Goal: Information Seeking & Learning: Learn about a topic

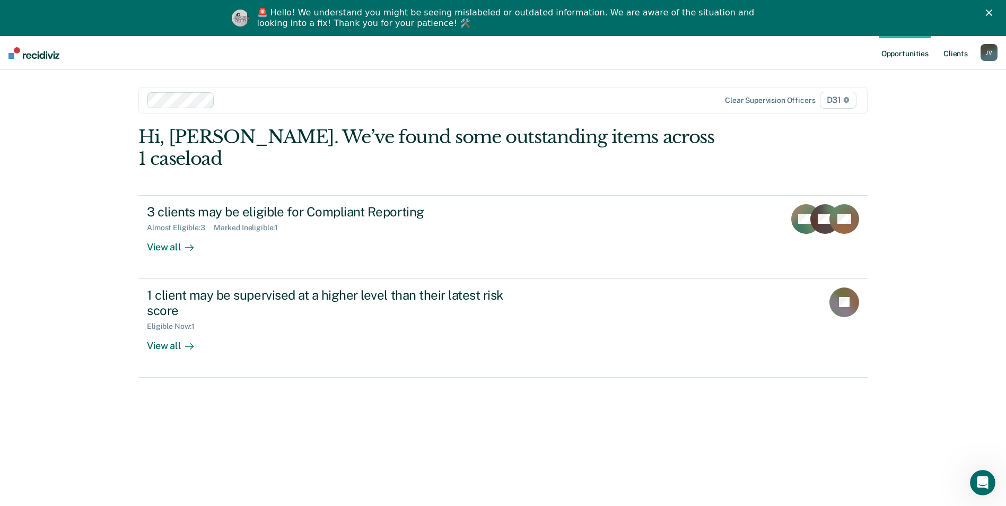
click at [946, 50] on link "Client s" at bounding box center [955, 53] width 29 height 34
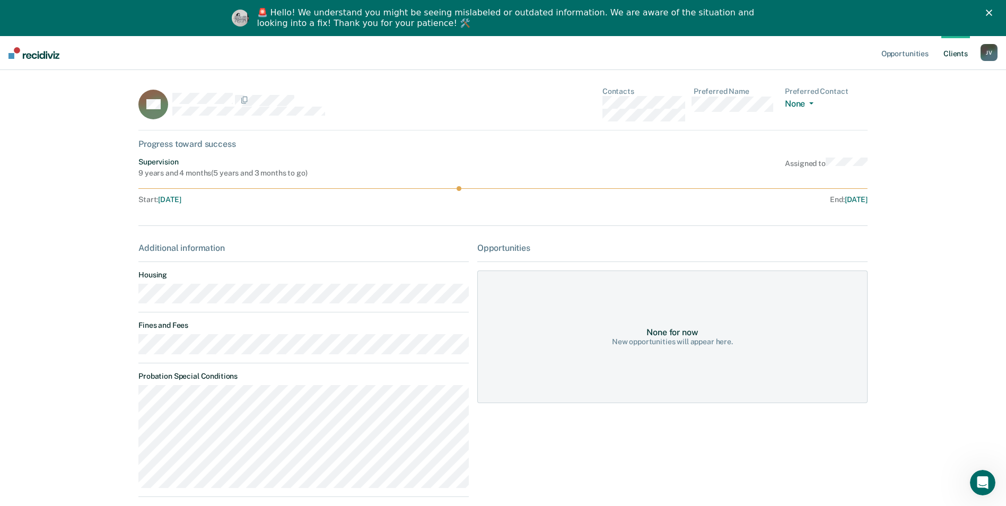
click at [958, 57] on link "Client s" at bounding box center [955, 53] width 29 height 34
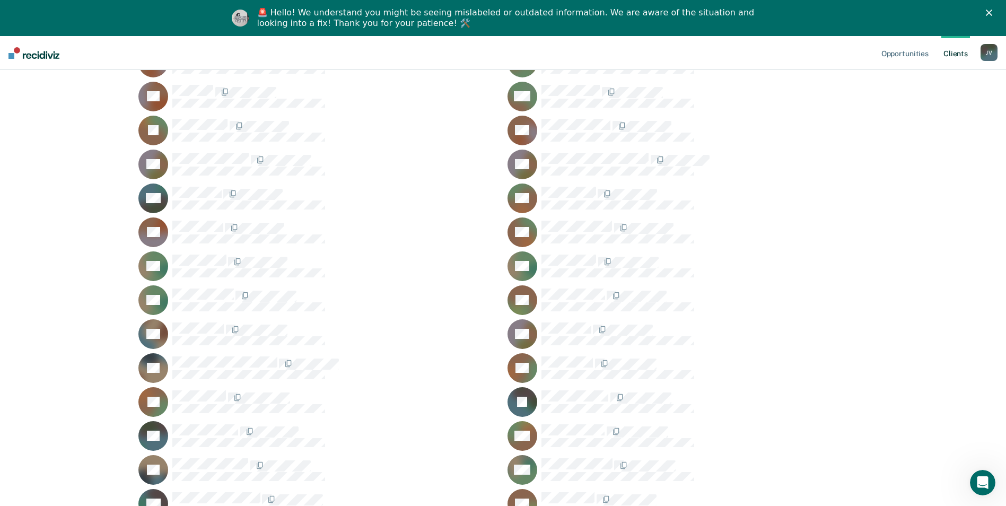
scroll to position [583, 0]
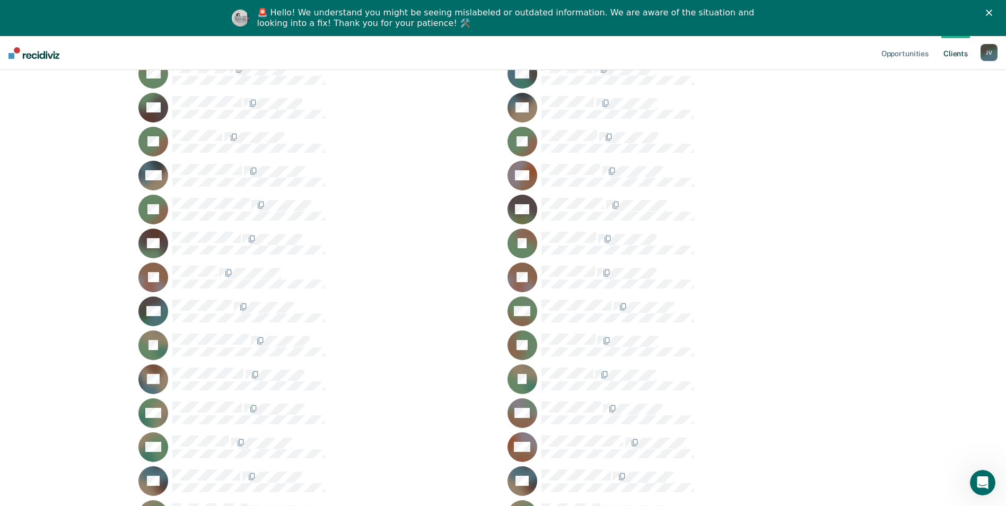
scroll to position [1008, 0]
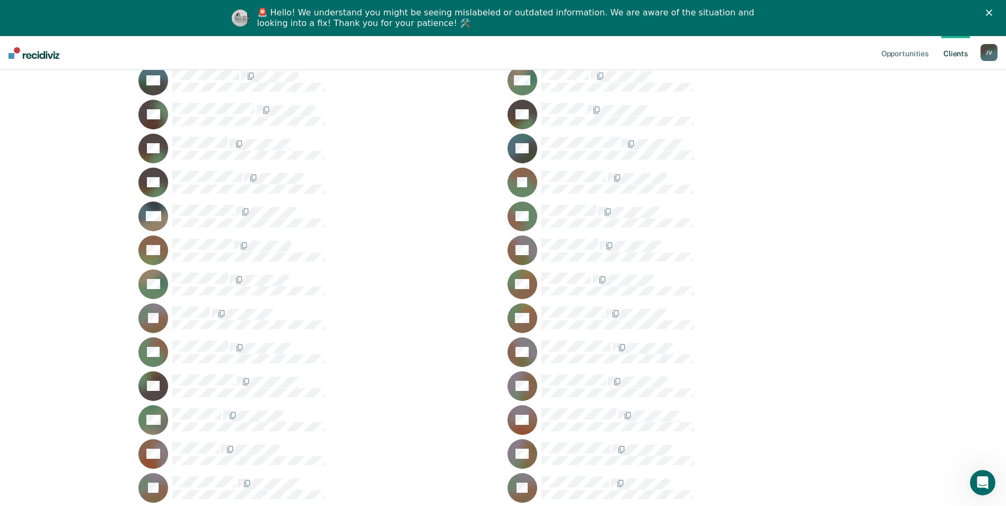
scroll to position [1697, 0]
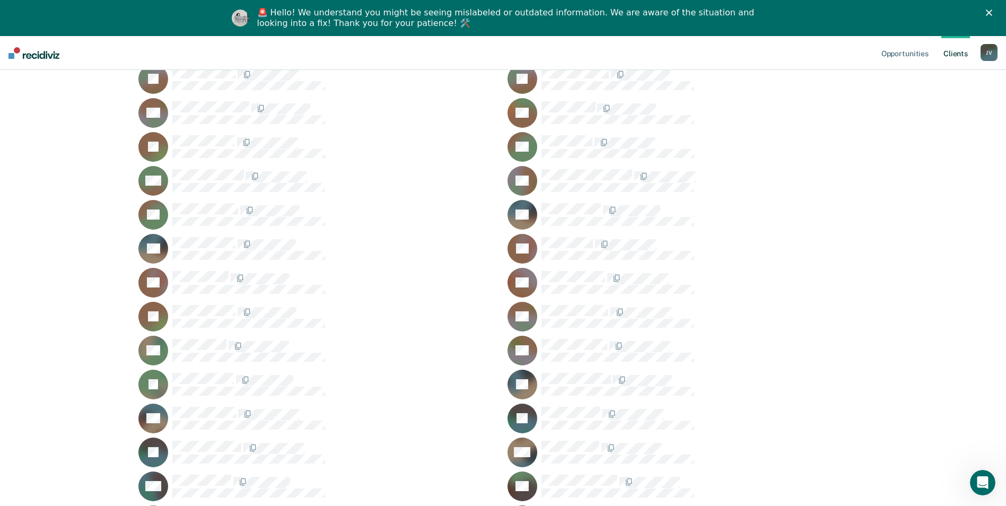
scroll to position [2121, 0]
